Goal: Find specific page/section: Find specific page/section

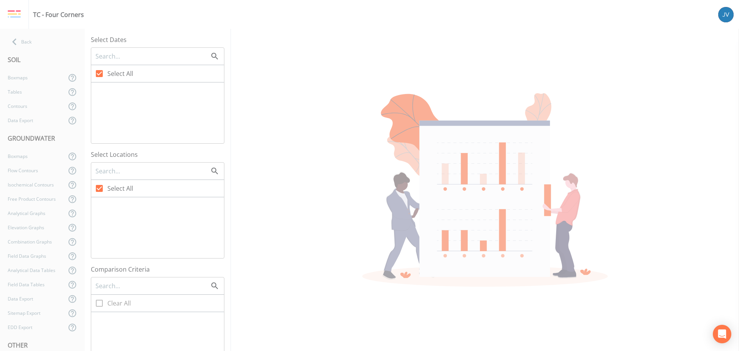
checkbox input "false"
checkbox input "true"
checkbox input "false"
checkbox input "true"
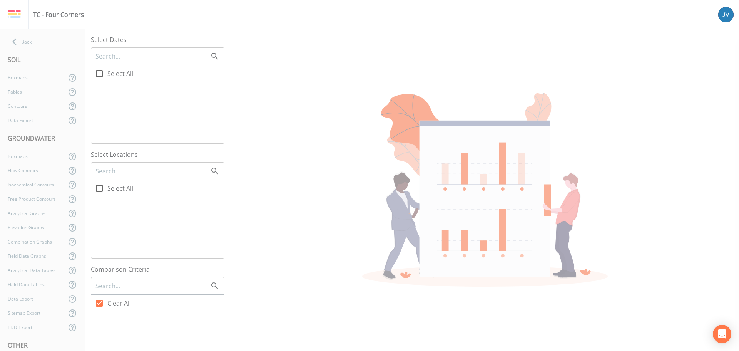
checkbox input "true"
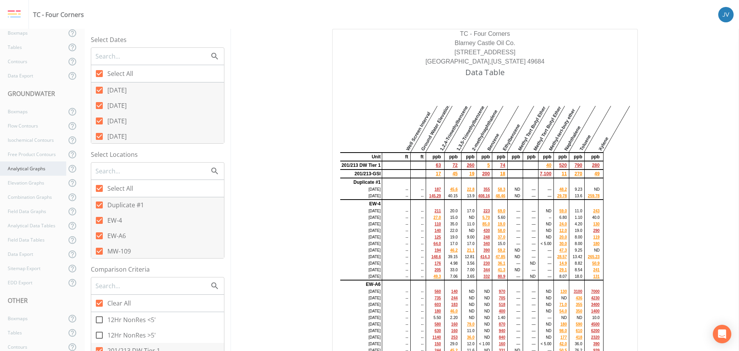
scroll to position [45, 0]
click at [29, 237] on div "Field Data Tables" at bounding box center [33, 239] width 66 height 14
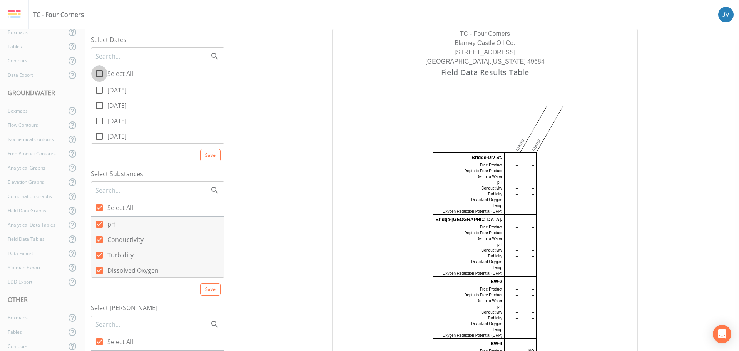
click at [98, 75] on icon at bounding box center [99, 73] width 9 height 9
click at [98, 73] on input "Select All" at bounding box center [95, 69] width 8 height 8
checkbox input "true"
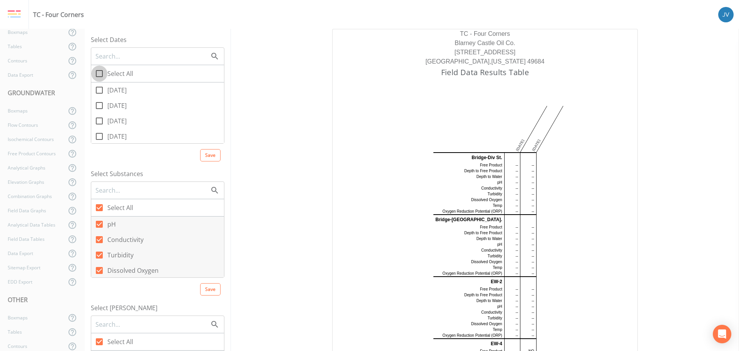
checkbox input "true"
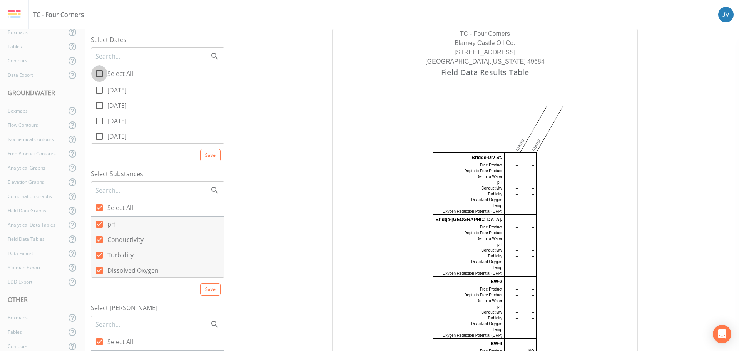
checkbox input "true"
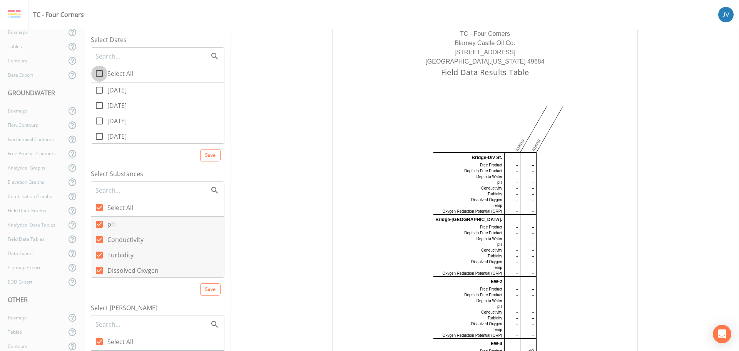
checkbox input "true"
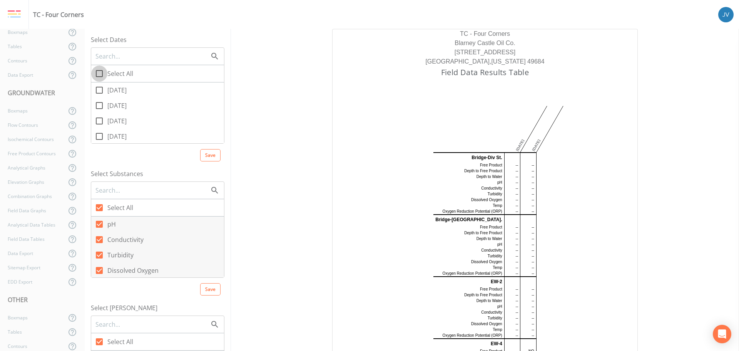
checkbox input "true"
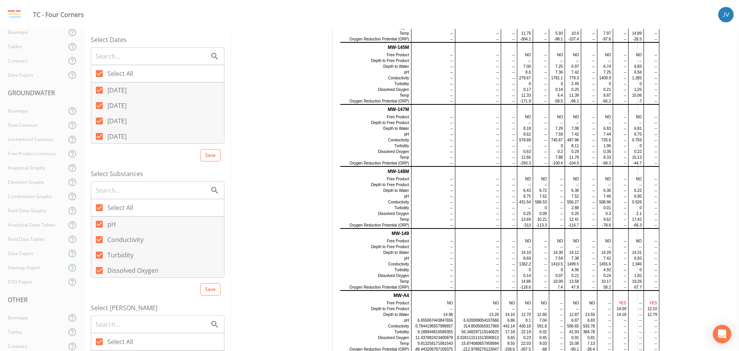
scroll to position [2528, 0]
